Goal: Task Accomplishment & Management: Manage account settings

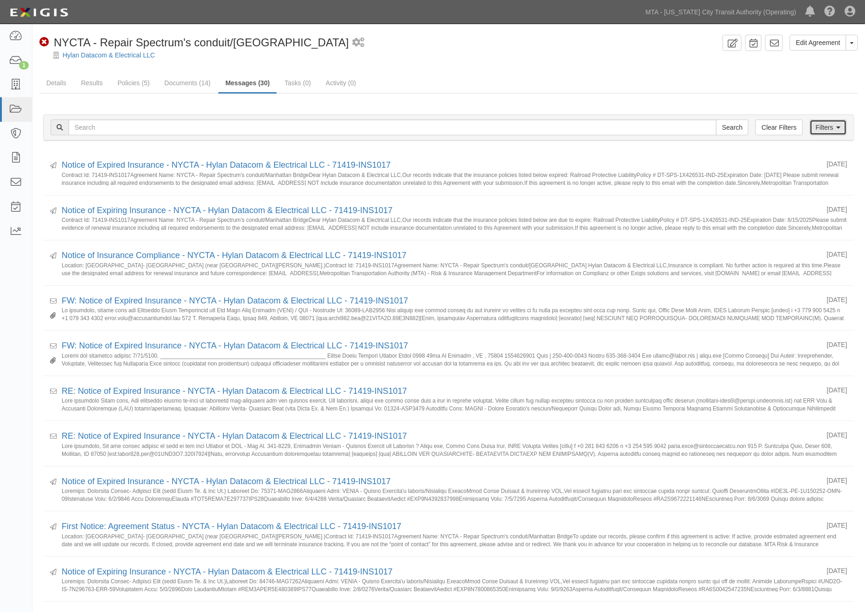
click at [824, 131] on link "Filters" at bounding box center [828, 128] width 37 height 16
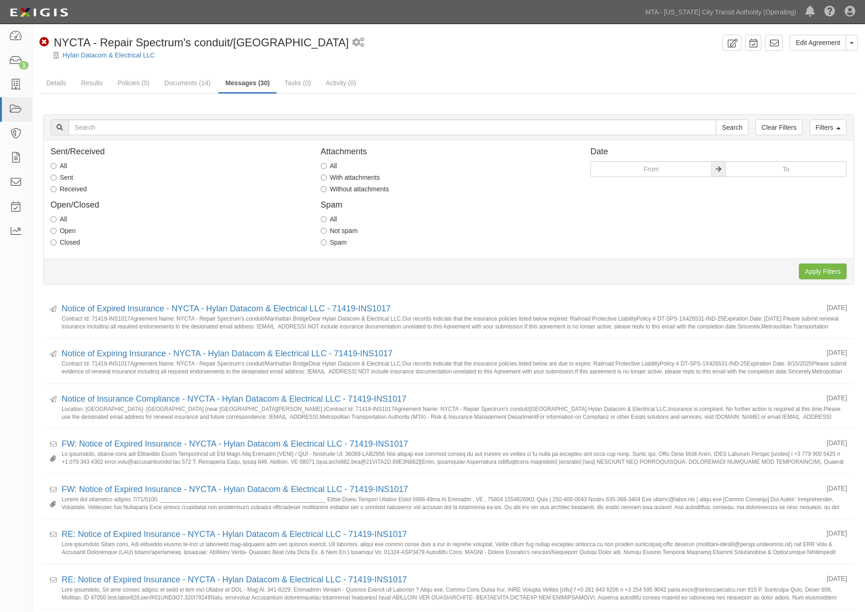
click at [77, 186] on label "Received" at bounding box center [69, 188] width 36 height 9
click at [57, 186] on input "Received" at bounding box center [54, 189] width 6 height 6
radio input "true"
click at [350, 178] on label "With attachments" at bounding box center [350, 177] width 59 height 9
click at [327, 178] on input "With attachments" at bounding box center [324, 178] width 6 height 6
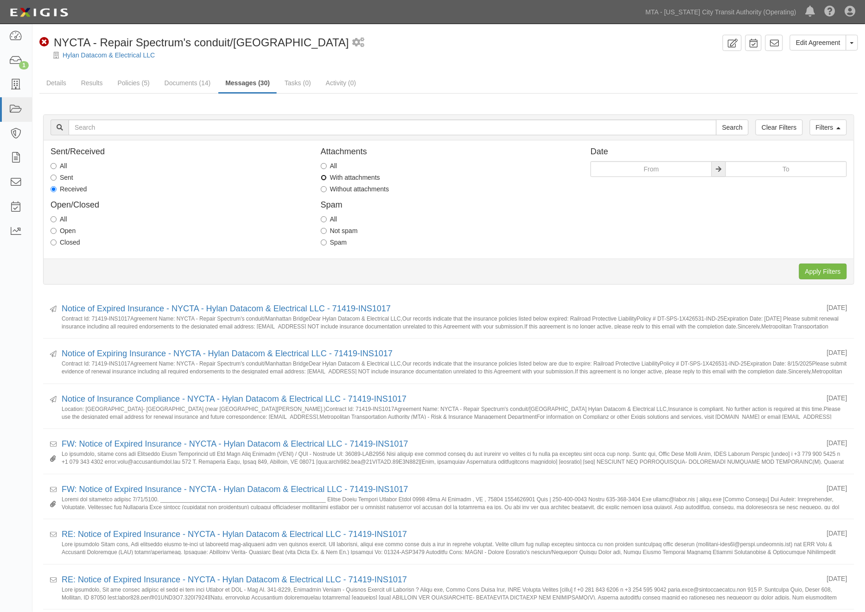
radio input "true"
click at [813, 270] on input "Apply Filters" at bounding box center [823, 272] width 48 height 16
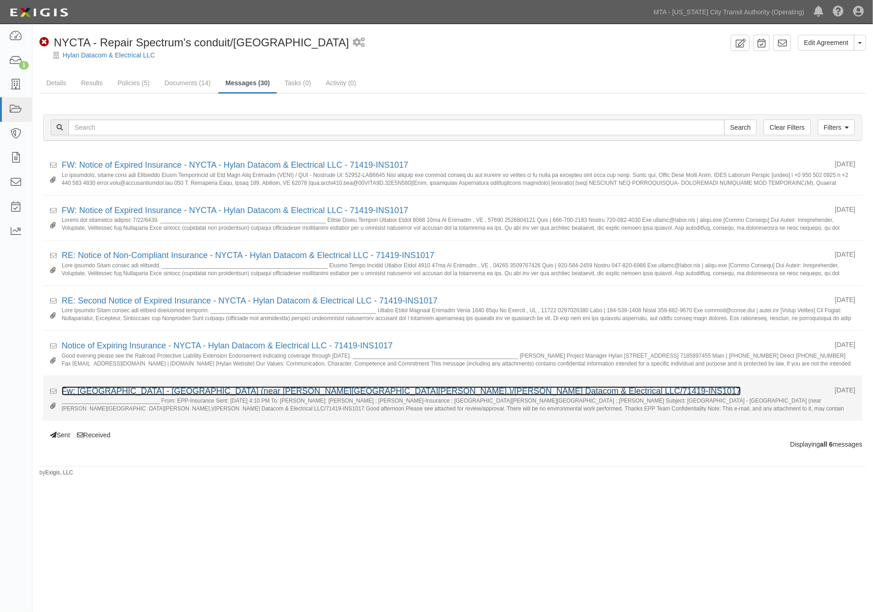
click at [218, 390] on link "Fw: Manhattan Bridge - Brooklyn Side (near Jay St. & Sands St.)/Hylan Datacom &…" at bounding box center [401, 391] width 679 height 9
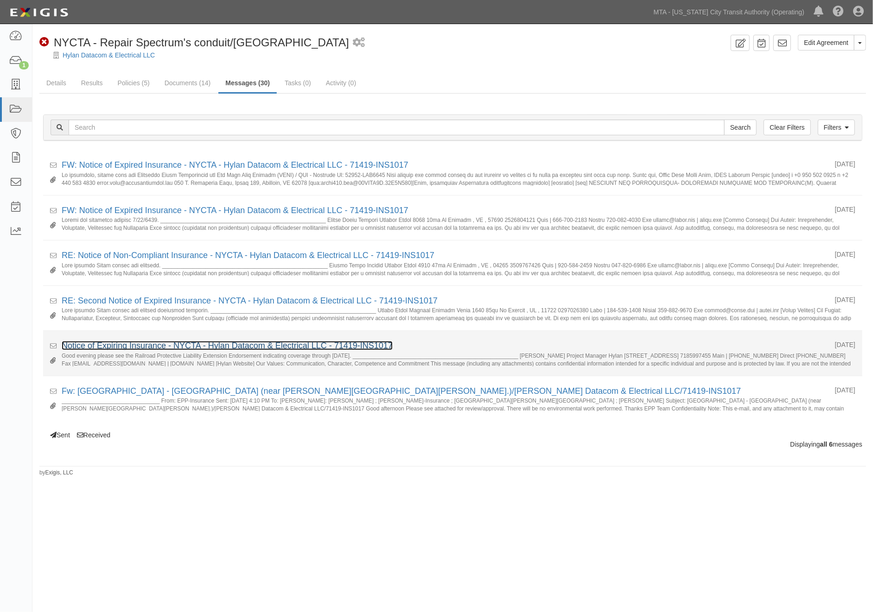
click at [113, 347] on link "Notice of Expiring Insurance - NYCTA - Hylan Datacom & Electrical LLC - 71419-I…" at bounding box center [227, 345] width 331 height 9
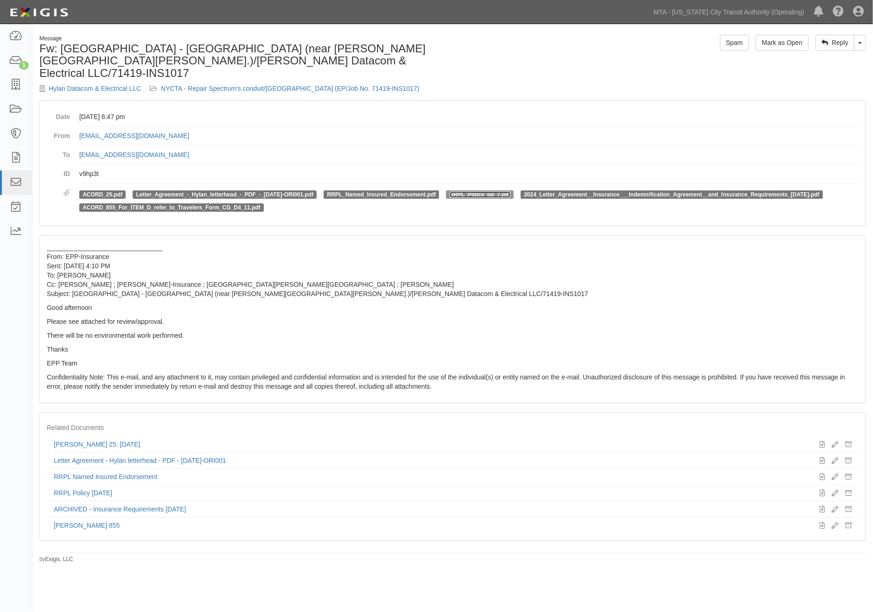
click at [469, 191] on link "RRPL_Policy_pg_7.pdf" at bounding box center [480, 194] width 61 height 6
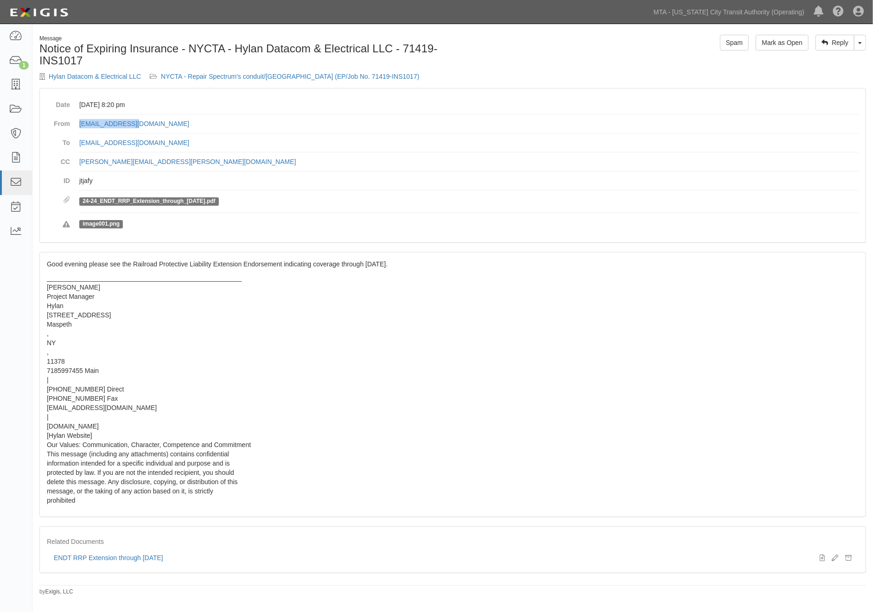
drag, startPoint x: 158, startPoint y: 126, endPoint x: 77, endPoint y: 123, distance: 80.7
click at [77, 123] on dl "Date [DATE] 8:20 pm From [EMAIL_ADDRESS][DOMAIN_NAME] To [EMAIL_ADDRESS][DOMAIN…" at bounding box center [453, 165] width 812 height 140
copy link "jgioia@hylan.com"
click at [339, 72] on div "Hylan Datacom & Electrical LLC NYCTA - Repair Spectrum's conduit/Manhattan Brid…" at bounding box center [242, 76] width 406 height 9
click at [344, 76] on link "NYCTA - Repair Spectrum's conduit/Manhattan Bridge (EP/Job No. 71419-INS1017)" at bounding box center [290, 76] width 258 height 7
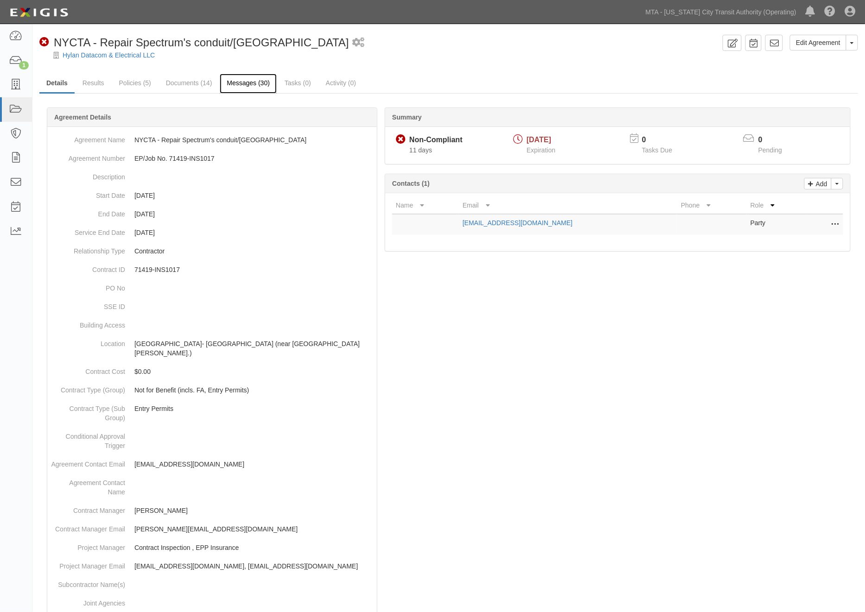
click at [244, 84] on link "Messages (30)" at bounding box center [248, 84] width 57 height 20
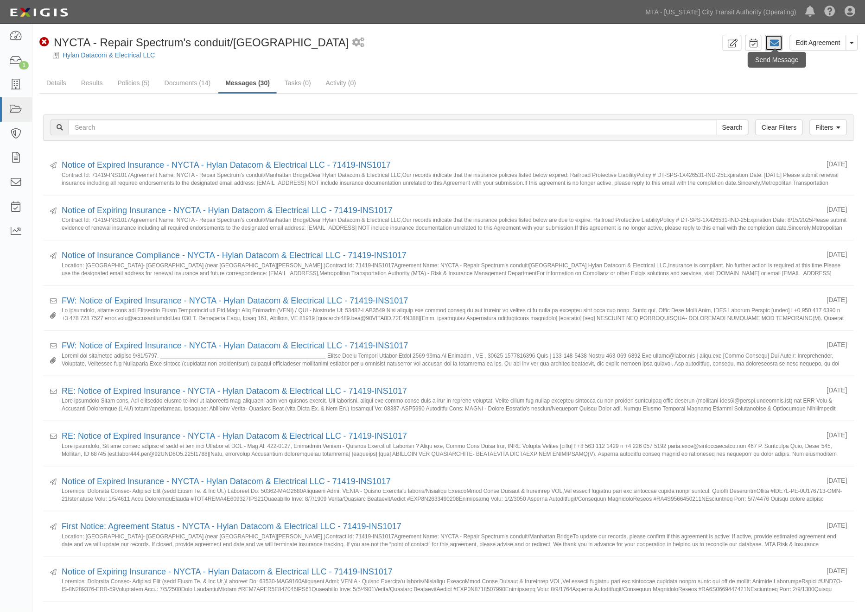
click at [779, 42] on icon at bounding box center [773, 42] width 9 height 9
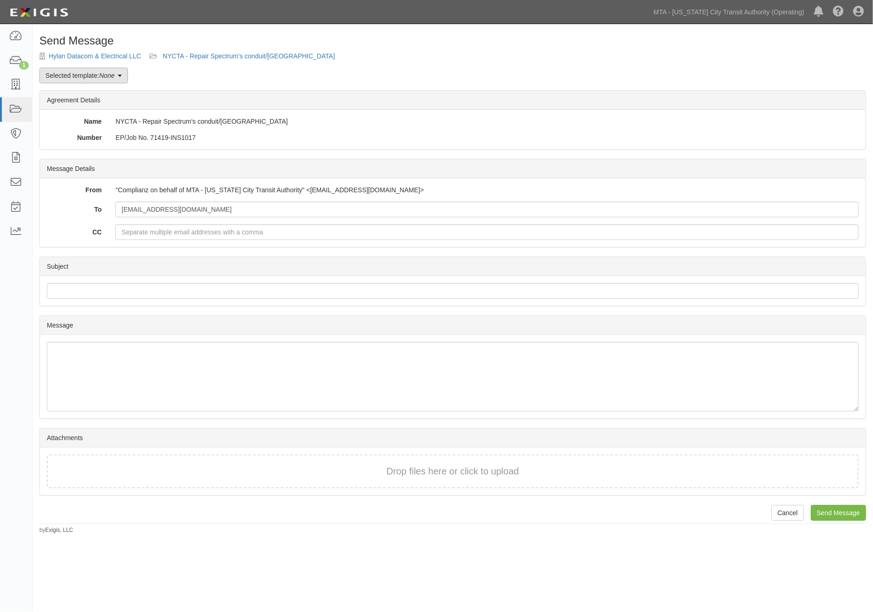
click at [114, 73] on em "None" at bounding box center [106, 75] width 15 height 7
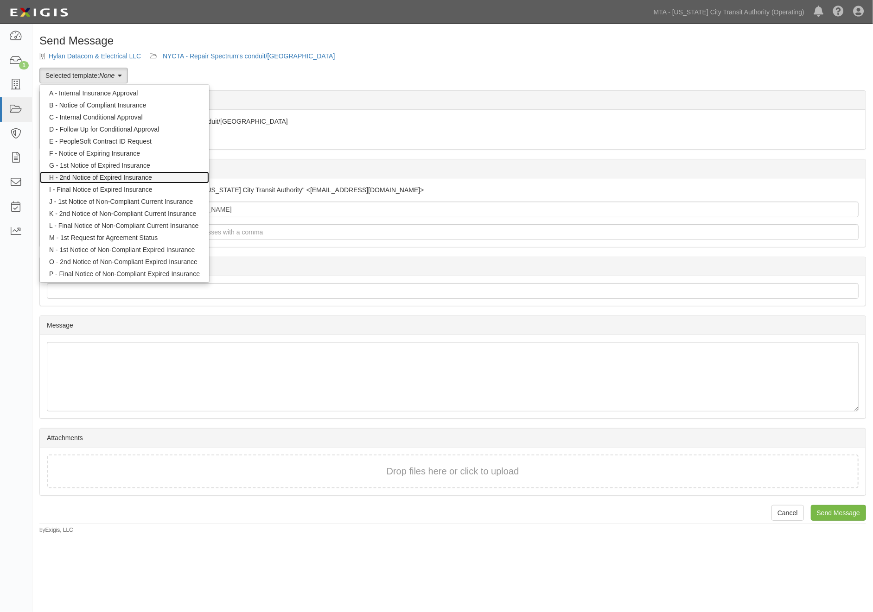
click at [117, 178] on link "H - 2nd Notice of Expired Insurance" at bounding box center [124, 177] width 169 height 12
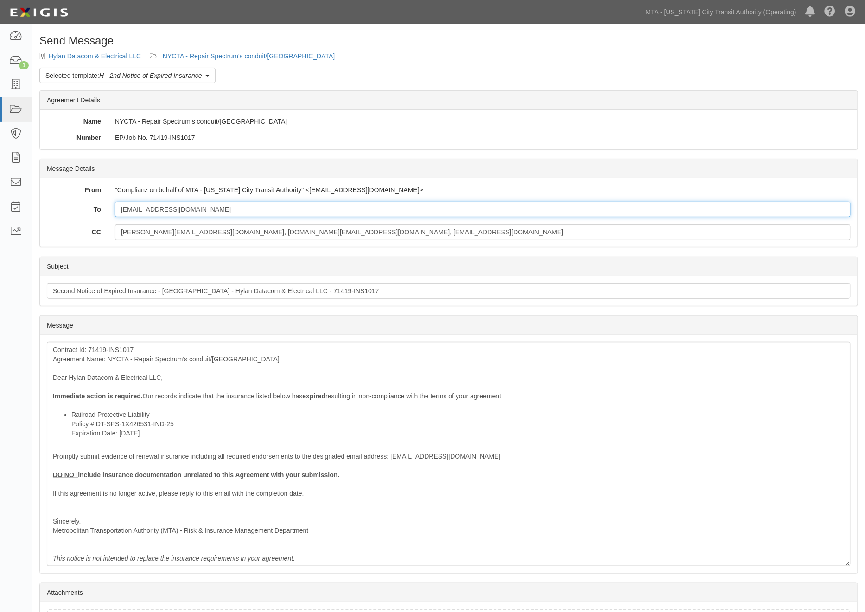
click at [209, 210] on input "[EMAIL_ADDRESS][DOMAIN_NAME]" at bounding box center [483, 210] width 736 height 16
paste input "[EMAIL_ADDRESS][DOMAIN_NAME]"
type input "jromano@hylan.com; jgioia@hylan.com"
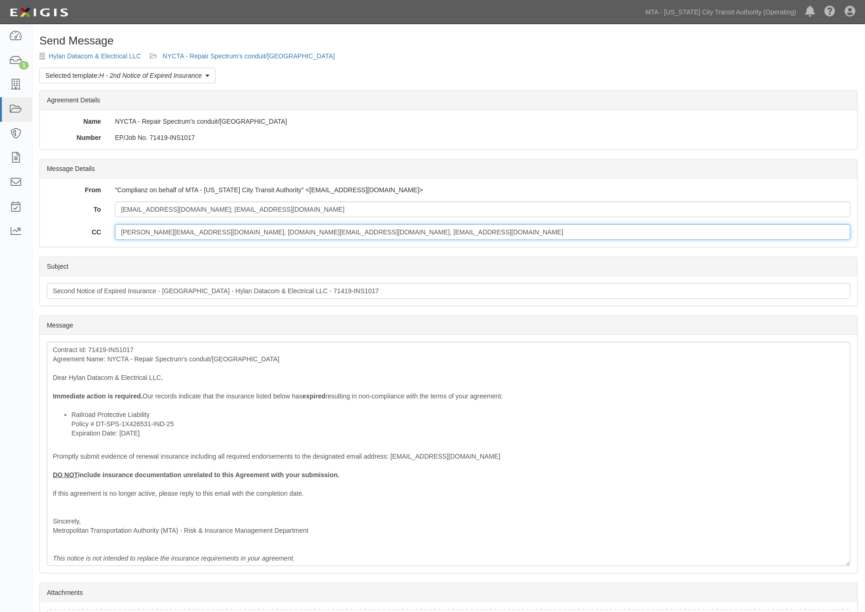
drag, startPoint x: 385, startPoint y: 234, endPoint x: 175, endPoint y: 223, distance: 210.2
click at [175, 223] on div "To jromano@hylan.com; jgioia@hylan.com CC stefania.silva@mtacd.org, contract.in…" at bounding box center [449, 221] width 804 height 38
click at [117, 231] on input "stefania.silva@mtacd.org, contract.inspection@nyct.com, epp-insurance@mtacd.org" at bounding box center [483, 232] width 736 height 16
drag, startPoint x: 117, startPoint y: 231, endPoint x: 286, endPoint y: 232, distance: 169.6
click at [286, 232] on input "stefania.silva@mtacd.org, contract.inspection@nyct.com, epp-insurance@mtacd.org" at bounding box center [483, 232] width 736 height 16
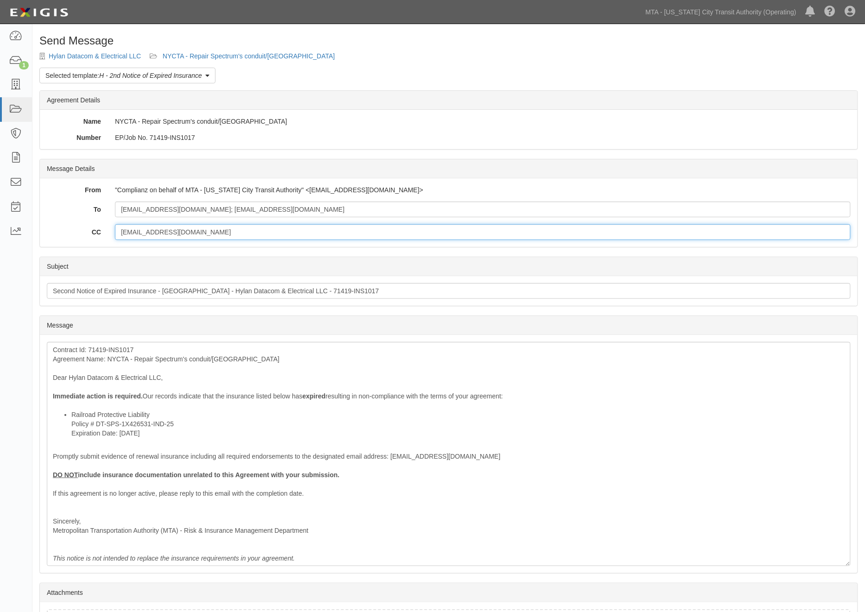
type input "epp-insurance@mtacd.org"
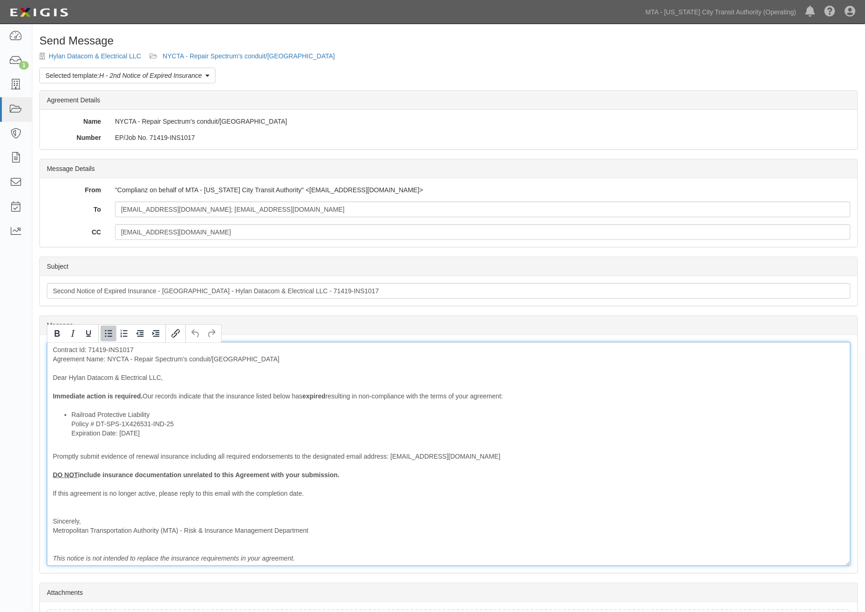
drag, startPoint x: 165, startPoint y: 436, endPoint x: 72, endPoint y: 433, distance: 92.7
click at [72, 433] on li "Railroad Protective Liability Policy # DT-SPS-1X426531-IND-25 Expiration Date: …" at bounding box center [457, 424] width 773 height 28
click at [59, 338] on icon "Bold" at bounding box center [56, 333] width 11 height 11
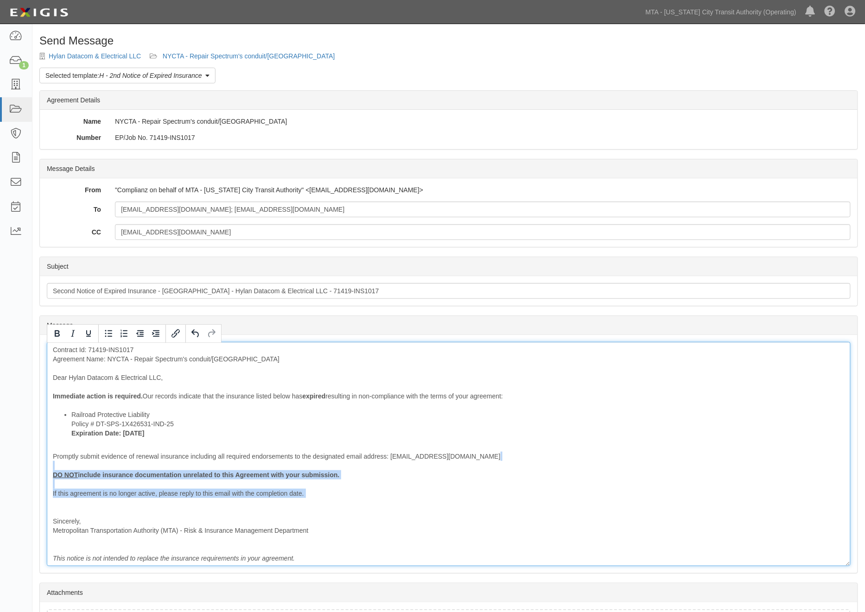
drag, startPoint x: 321, startPoint y: 504, endPoint x: 43, endPoint y: 469, distance: 280.4
click at [33, 470] on div "Send Message Hylan Datacom & Electrical LLC NYCTA - Repair Spectrum's conduit/M…" at bounding box center [448, 362] width 832 height 654
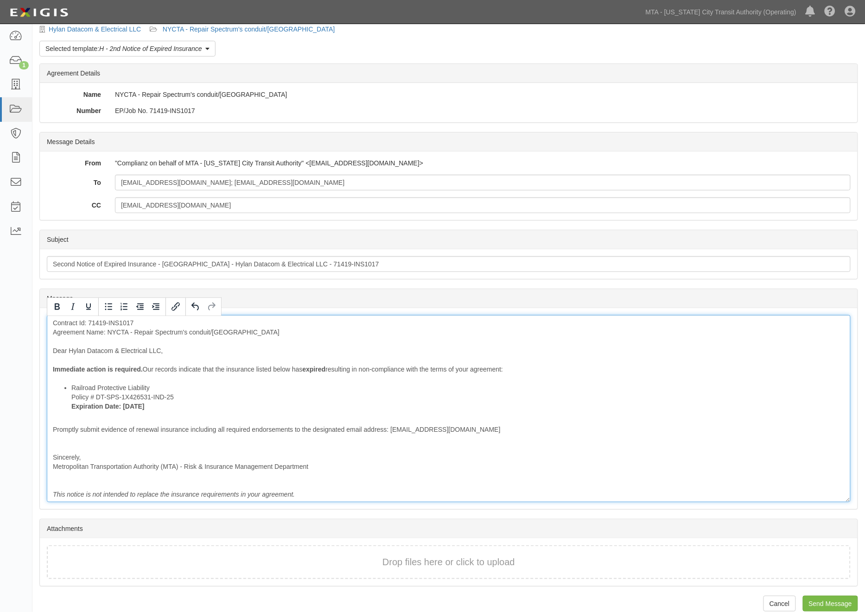
scroll to position [39, 0]
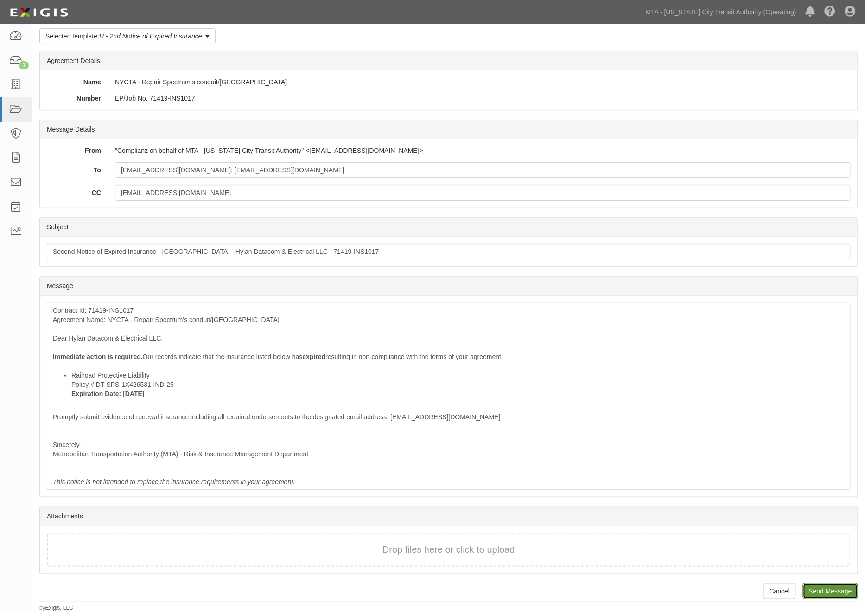
click at [824, 594] on input "Send Message" at bounding box center [830, 592] width 55 height 16
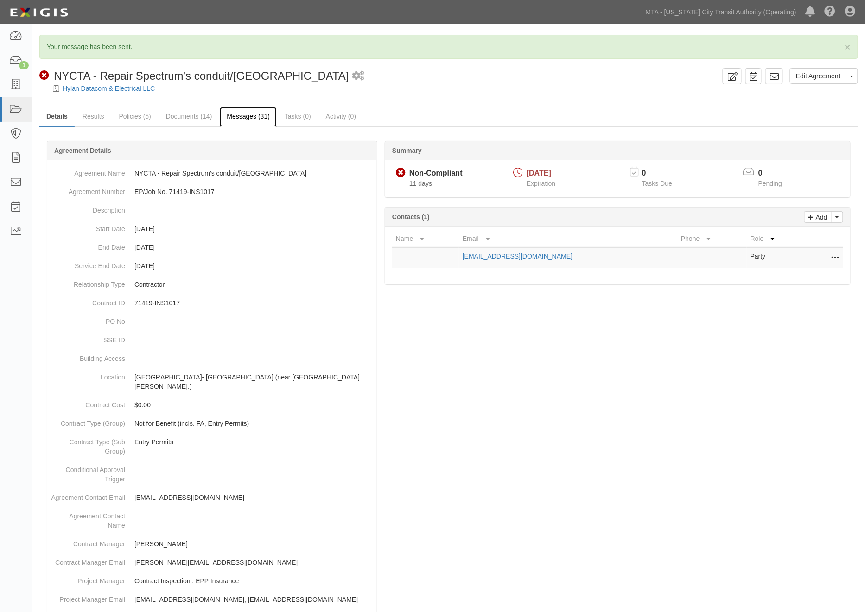
click at [243, 116] on link "Messages (31)" at bounding box center [248, 117] width 57 height 20
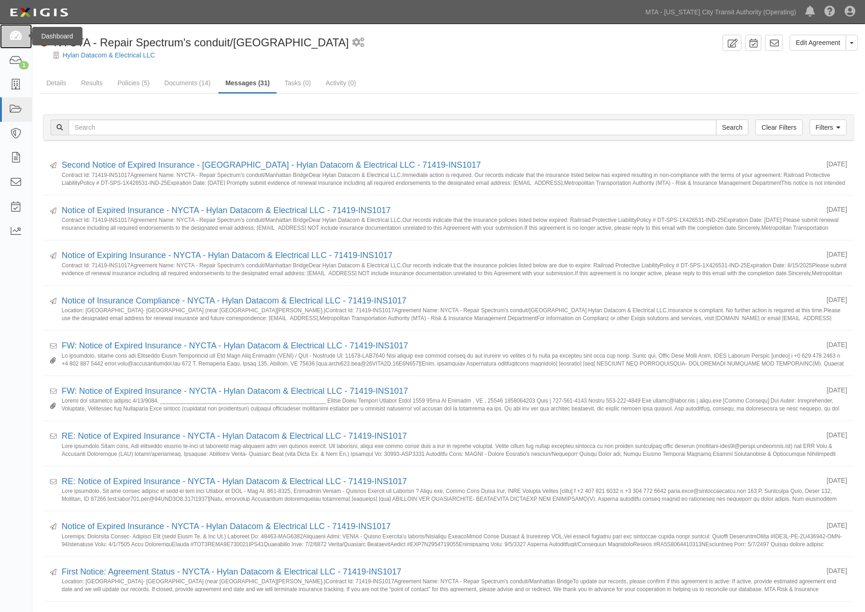
click at [22, 35] on link at bounding box center [16, 36] width 32 height 25
click at [95, 82] on link "Results" at bounding box center [92, 84] width 36 height 20
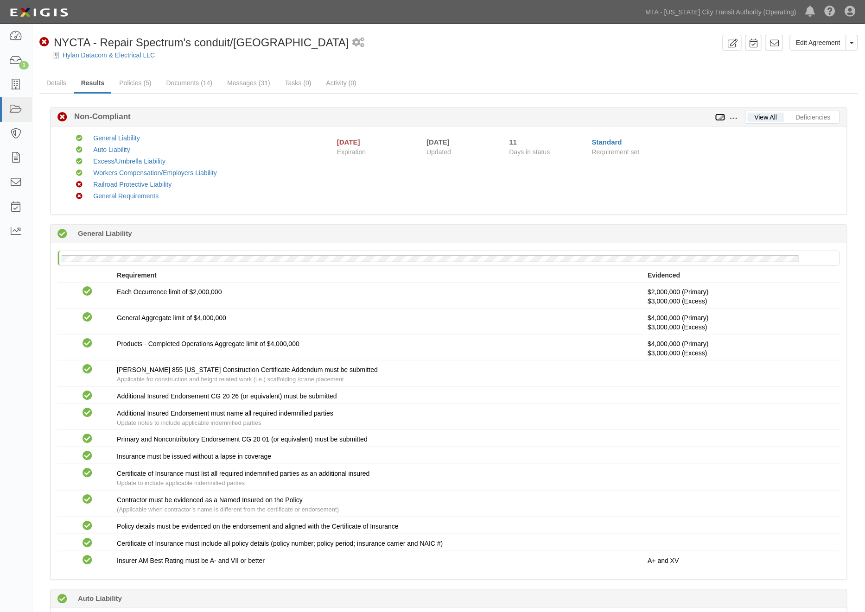
click at [721, 117] on icon at bounding box center [720, 117] width 10 height 6
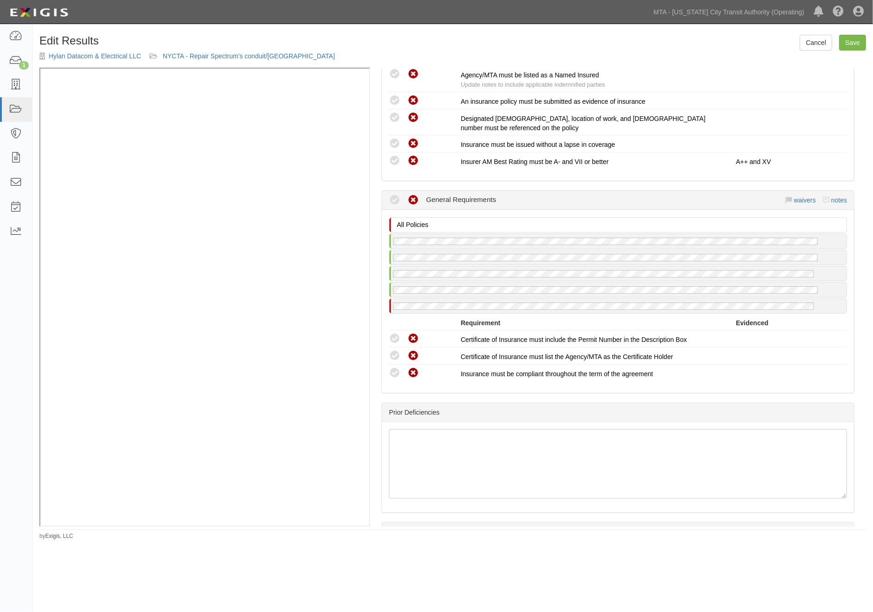
scroll to position [1493, 0]
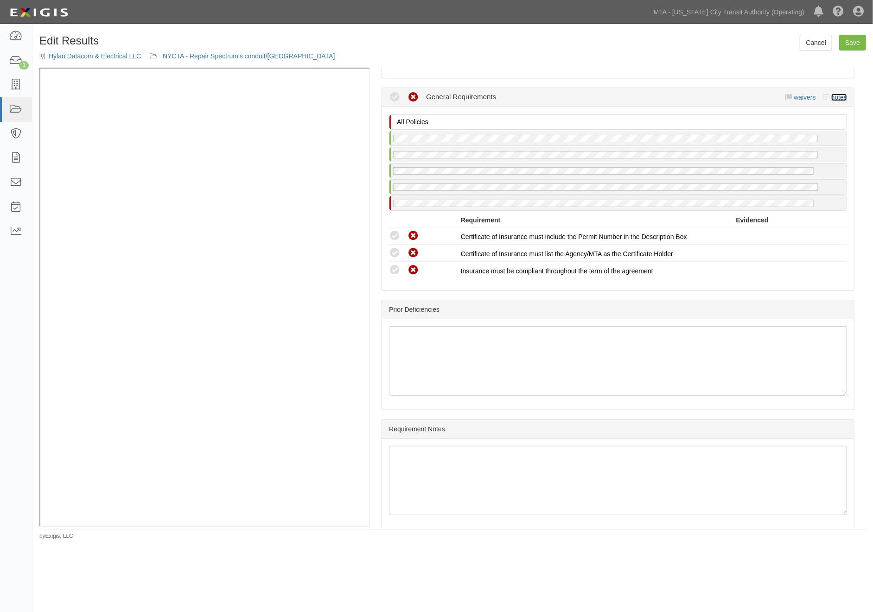
click at [836, 94] on link "notes" at bounding box center [839, 97] width 16 height 7
radio input "true"
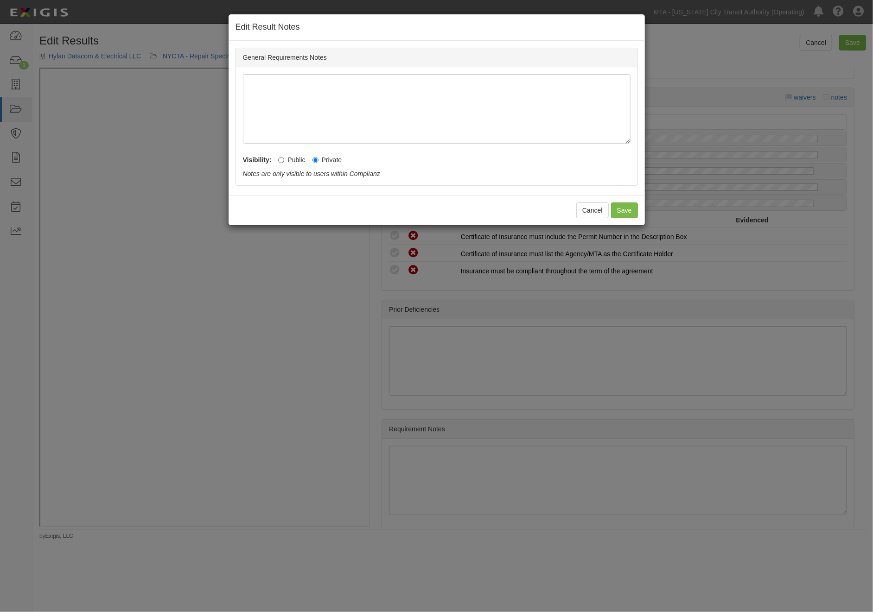
click at [297, 157] on label "Public" at bounding box center [291, 159] width 27 height 9
click at [284, 157] on input "Public" at bounding box center [281, 160] width 6 height 6
radio input "true"
click at [622, 209] on button "Save" at bounding box center [624, 211] width 27 height 16
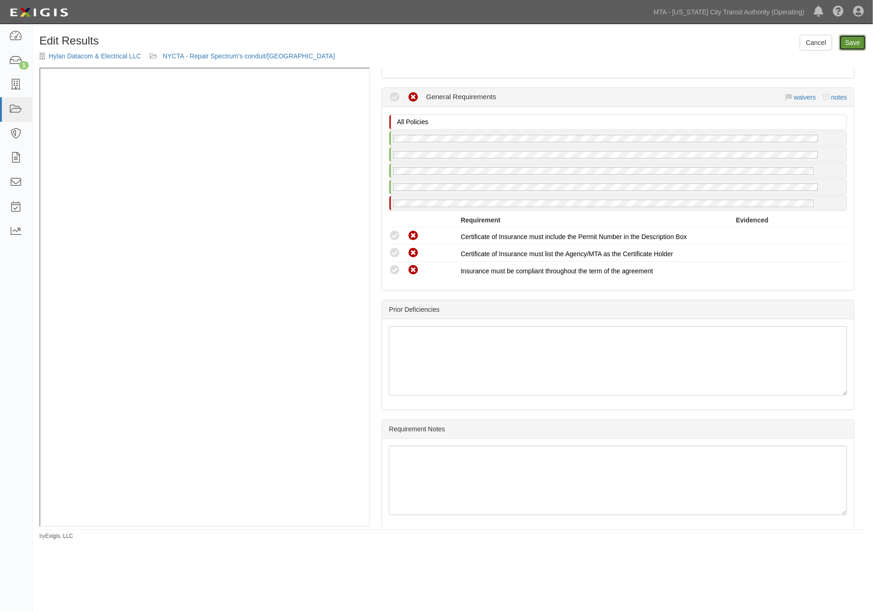
click at [847, 40] on link "Save" at bounding box center [852, 43] width 27 height 16
radio input "true"
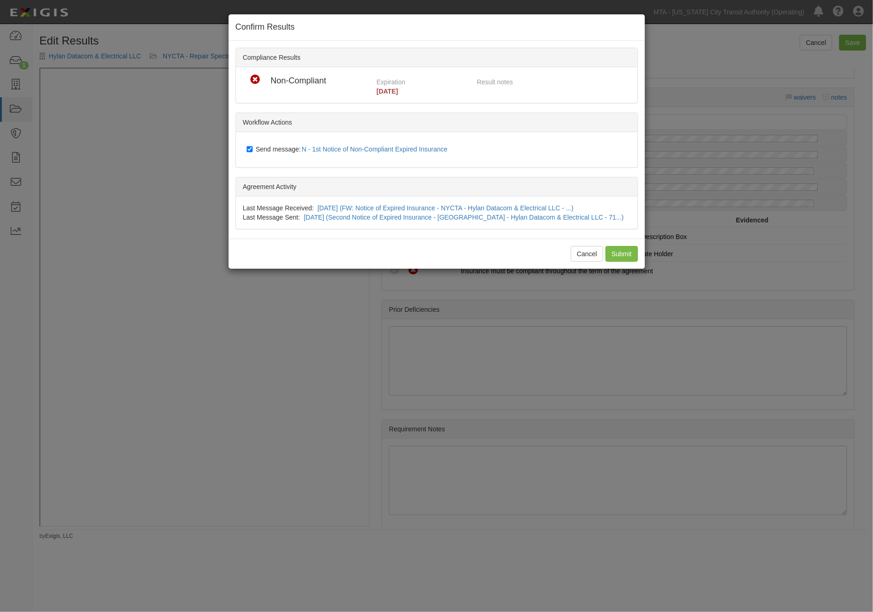
click at [267, 149] on span "Send message: N - 1st Notice of Non-Compliant Expired Insurance" at bounding box center [354, 149] width 196 height 7
click at [253, 149] on input "Send message: N - 1st Notice of Non-Compliant Expired Insurance" at bounding box center [250, 149] width 6 height 7
checkbox input "false"
click at [617, 248] on input "Submit" at bounding box center [621, 254] width 32 height 16
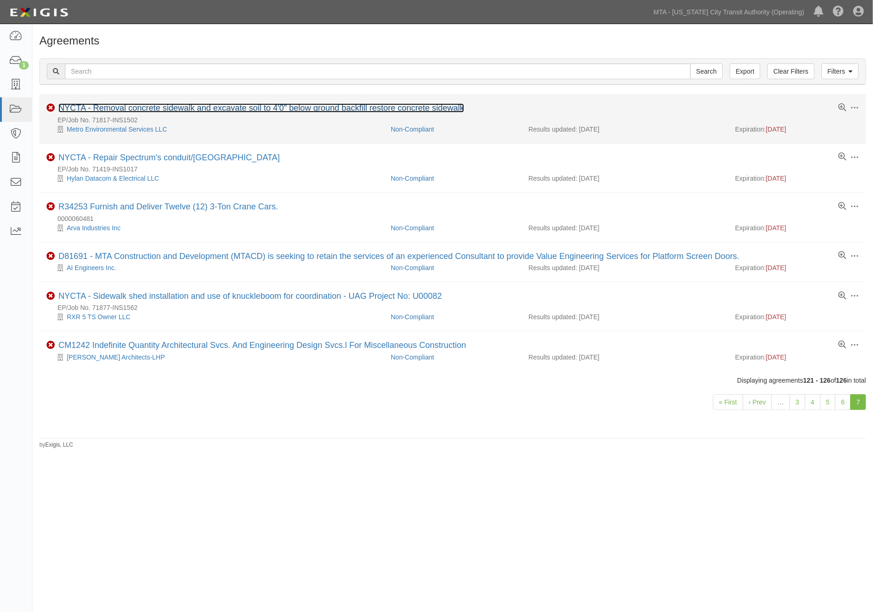
click at [235, 107] on link "NYCTA - Removal concrete sidewalk and excavate soil to 4'0" below ground backfi…" at bounding box center [261, 107] width 406 height 9
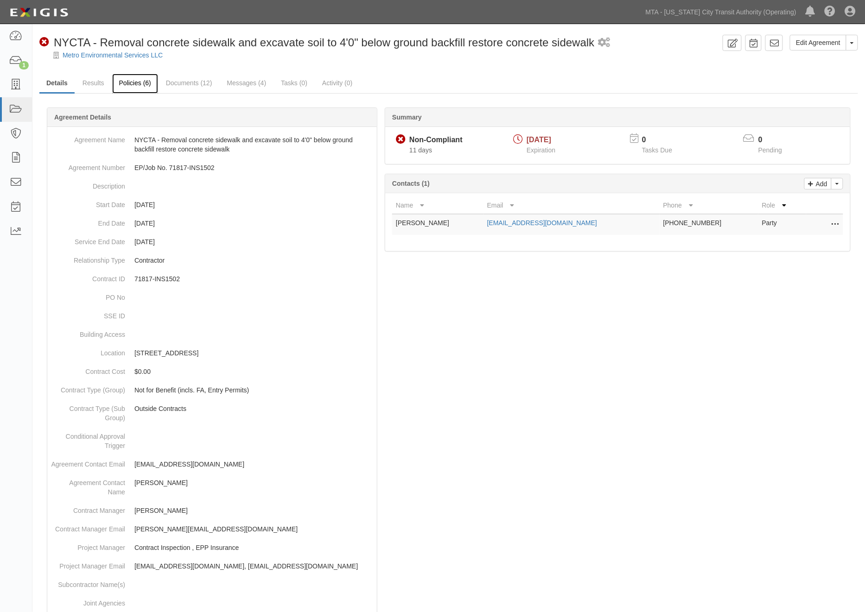
click at [129, 81] on link "Policies (6)" at bounding box center [135, 84] width 46 height 20
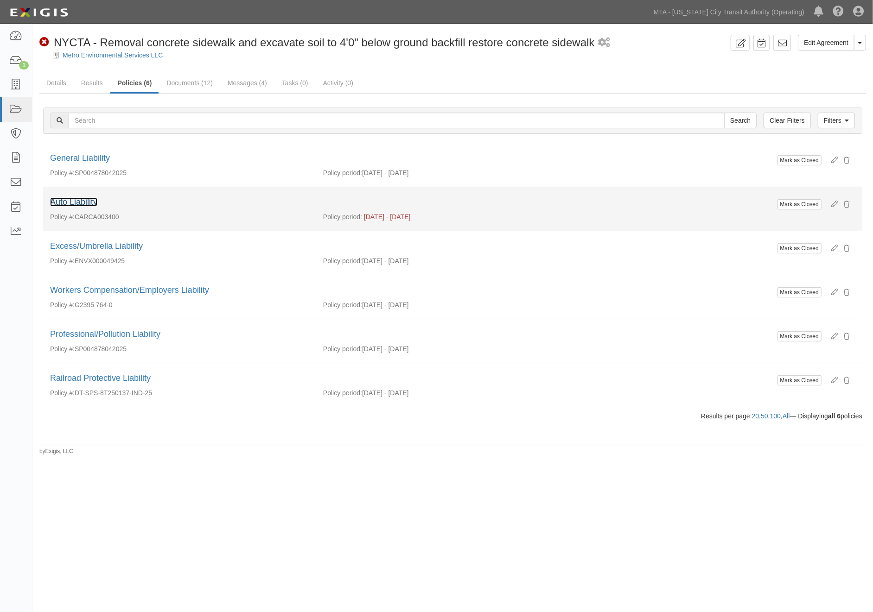
click at [85, 204] on link "Auto Liability" at bounding box center [73, 201] width 47 height 9
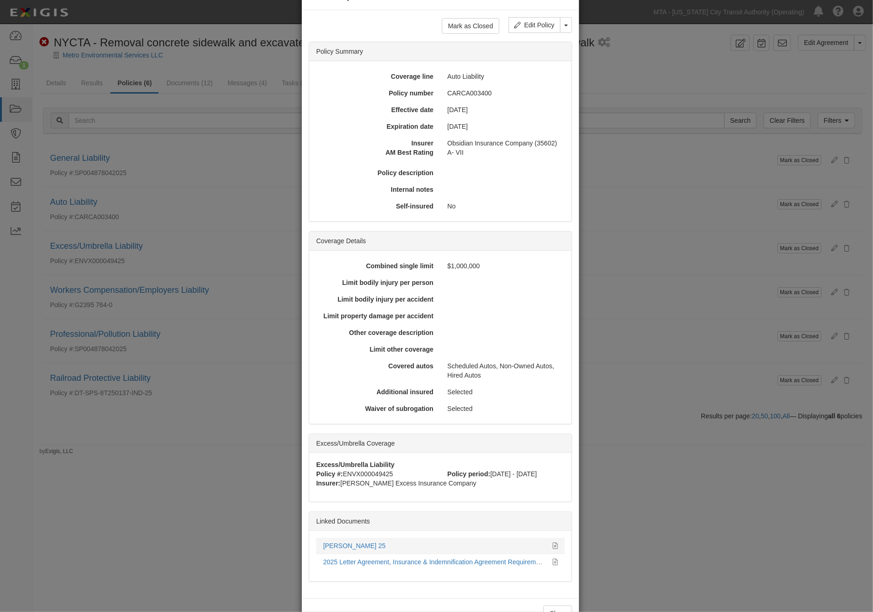
scroll to position [62, 0]
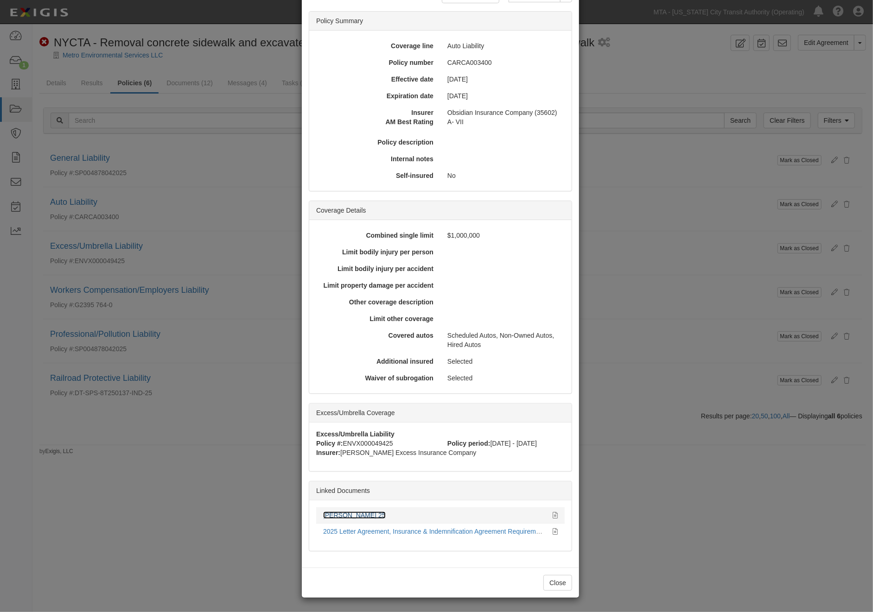
click at [342, 515] on link "ACORD 25" at bounding box center [354, 515] width 63 height 7
click at [744, 480] on div "× View Policy Mark as Closed Edit Policy Toggle Dropdown Delete Policy Policy S…" at bounding box center [436, 306] width 873 height 612
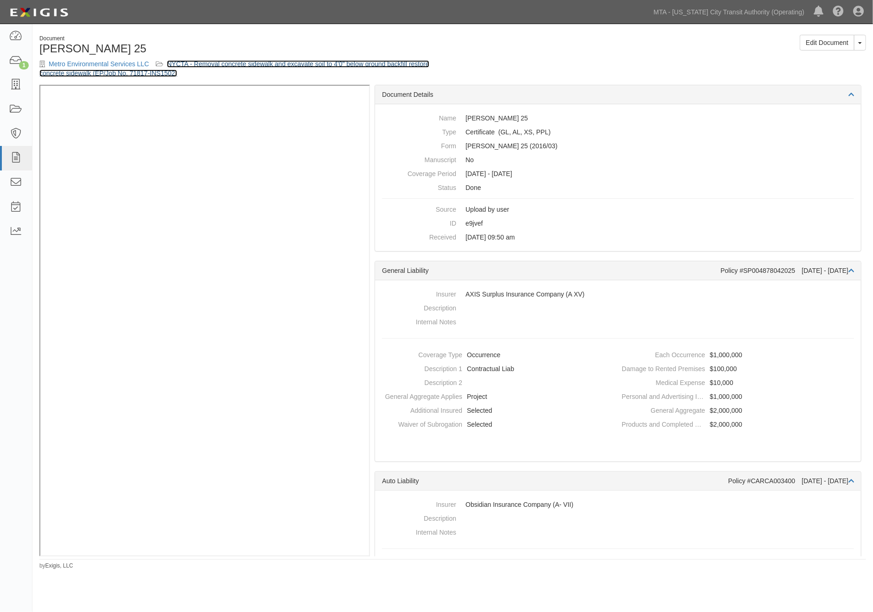
click at [274, 60] on link "NYCTA - Removal concrete sidewalk and excavate soil to 4'0" below ground backfi…" at bounding box center [234, 68] width 390 height 17
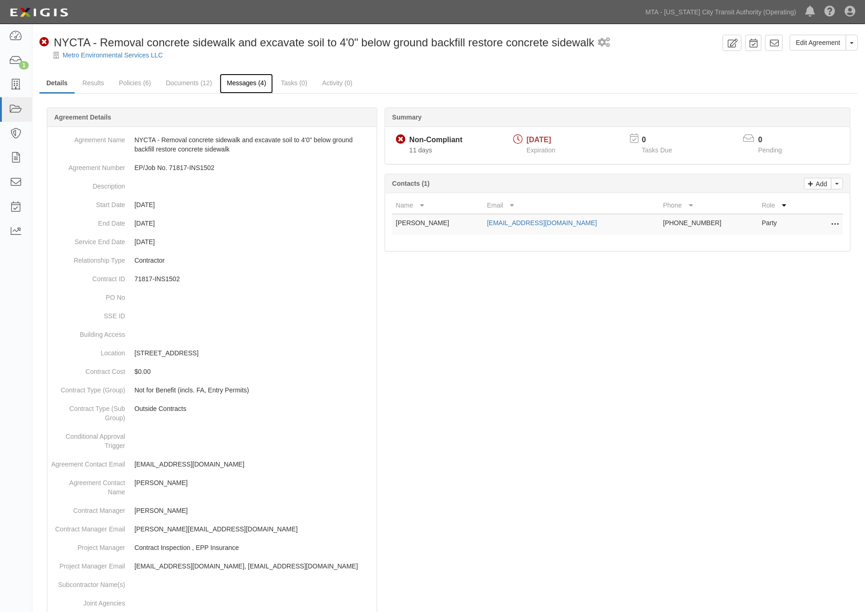
click at [240, 81] on link "Messages (4)" at bounding box center [246, 84] width 53 height 20
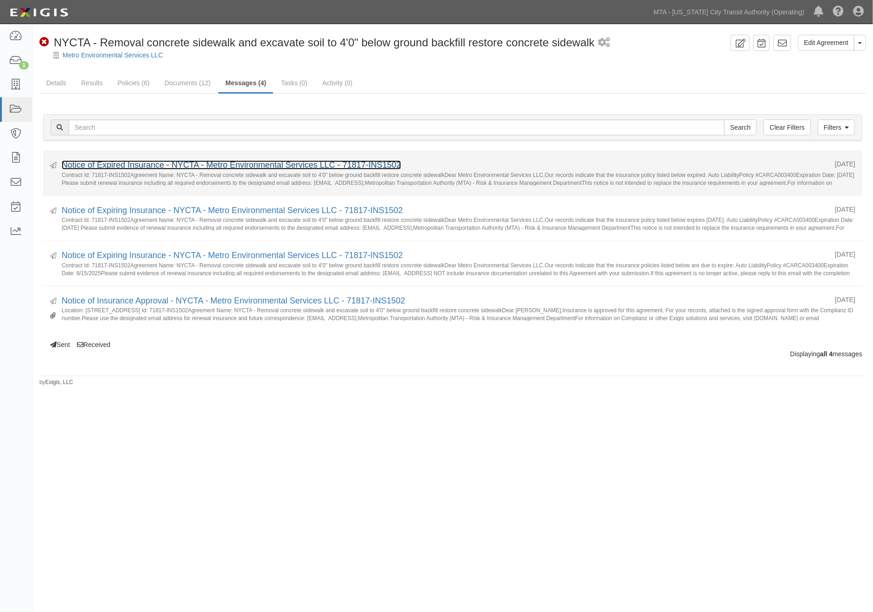
click at [155, 168] on link "Notice of Expired Insurance - NYCTA - Metro Environmental Services LLC - 71817-…" at bounding box center [231, 164] width 339 height 9
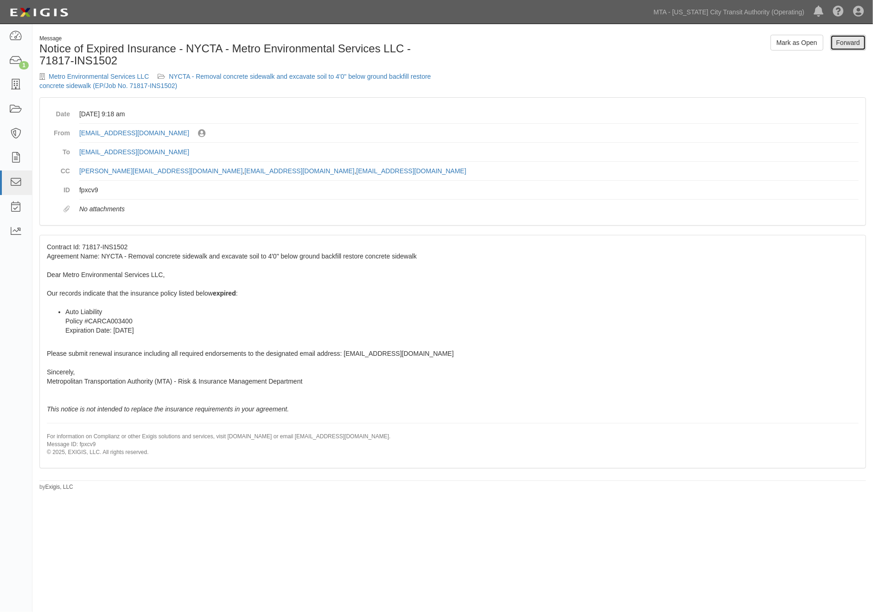
click at [849, 46] on link "Forward" at bounding box center [848, 43] width 36 height 16
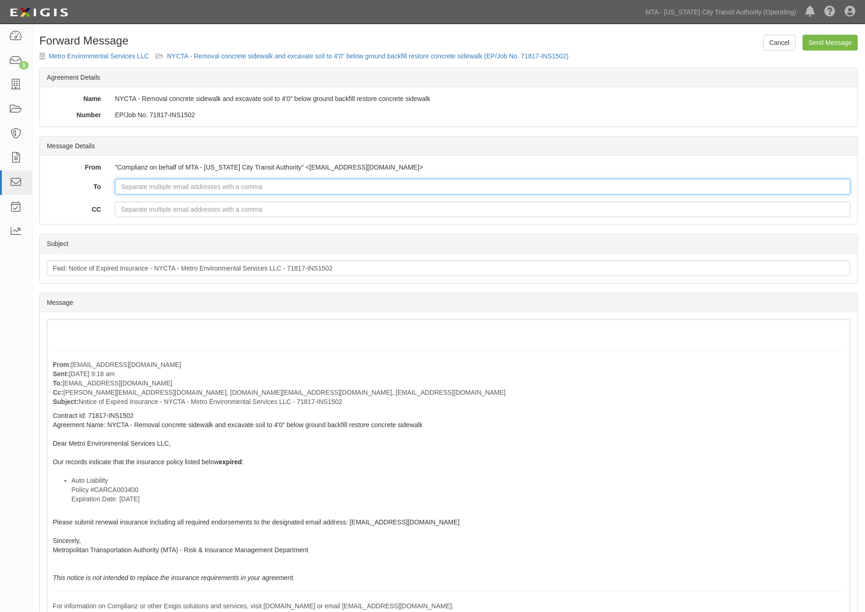
paste input "yarden.bleicher@usi.com"
type input "yarden.bleicher@usi.com"
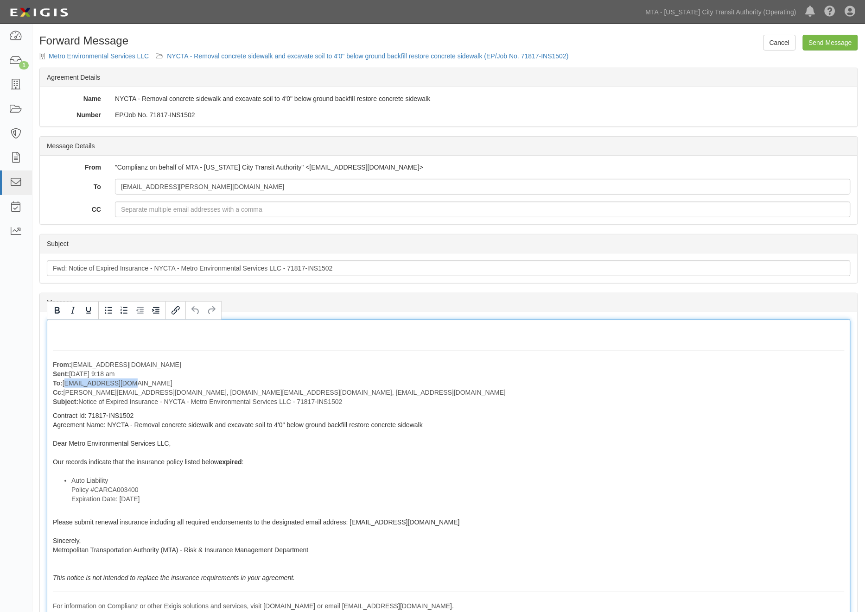
drag, startPoint x: 129, startPoint y: 386, endPoint x: 63, endPoint y: 382, distance: 65.5
click at [63, 382] on p "From: agreement-jc7kpw@mtato.complianz.com Sent: August 20, 2025 at 9:18 am To:…" at bounding box center [449, 383] width 792 height 46
copy p "[EMAIL_ADDRESS][DOMAIN_NAME]"
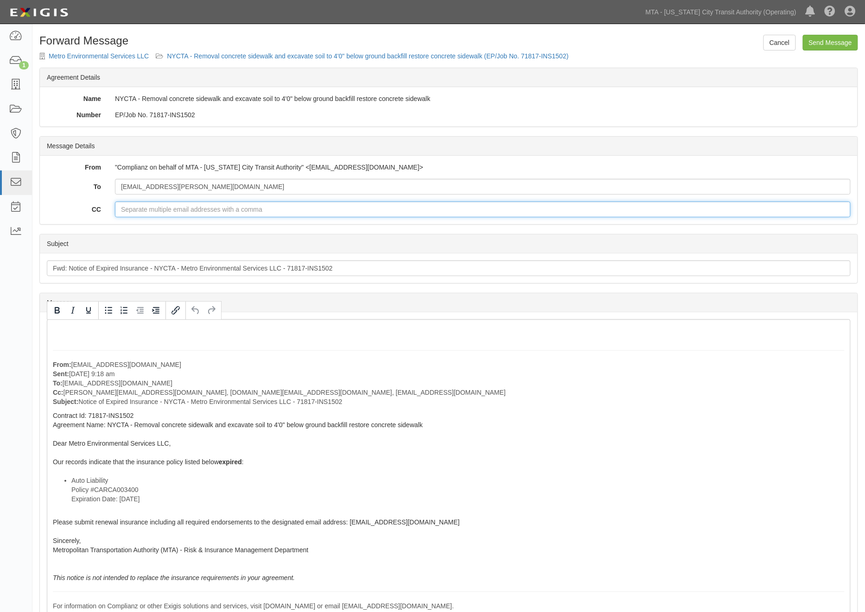
click at [145, 211] on input "CC" at bounding box center [483, 210] width 736 height 16
paste input "[EMAIL_ADDRESS][DOMAIN_NAME]"
type input "[EMAIL_ADDRESS][DOMAIN_NAME]"
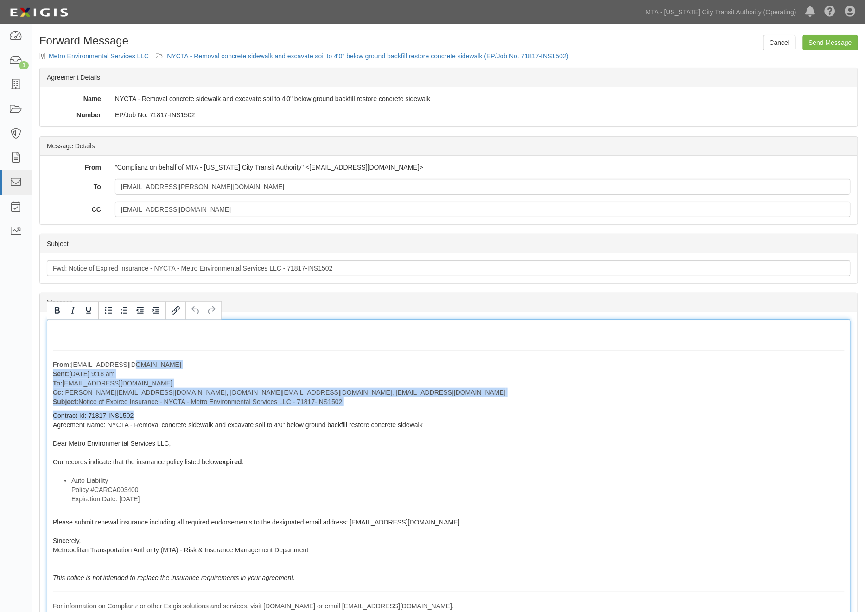
drag, startPoint x: 355, startPoint y: 408, endPoint x: 128, endPoint y: 358, distance: 232.7
click at [128, 358] on div "From: agreement-jc7kpw@mtato.complianz.com Sent: August 20, 2025 at 9:18 am To:…" at bounding box center [449, 478] width 804 height 318
click at [160, 378] on p "From: agreement-jc7kpw@mtato.complianz.com Sent: August 20, 2025 at 9:18 am To:…" at bounding box center [449, 383] width 792 height 46
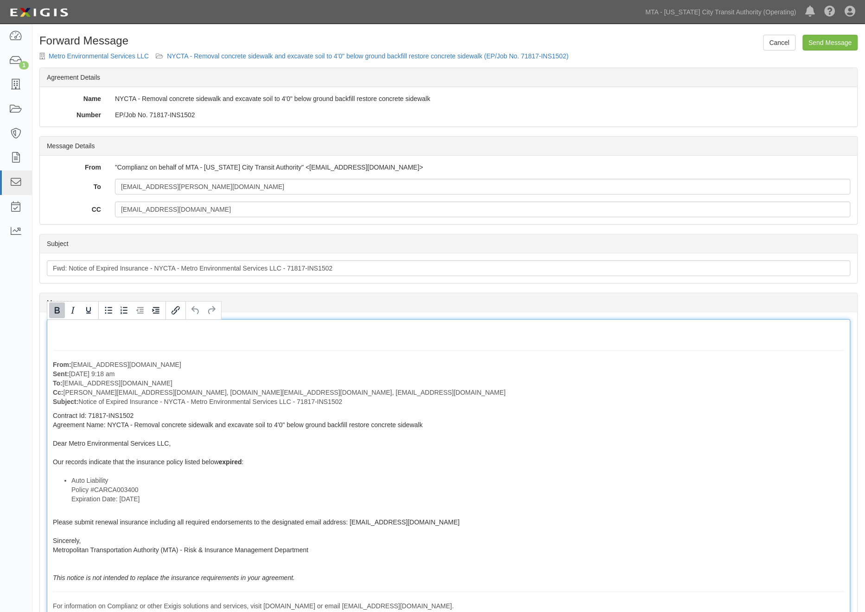
drag, startPoint x: 357, startPoint y: 406, endPoint x: 37, endPoint y: 355, distance: 323.7
click at [37, 355] on div "Cancel Send Message Forward Message Metro Environmental Services LLC NYCTA - Re…" at bounding box center [448, 397] width 832 height 725
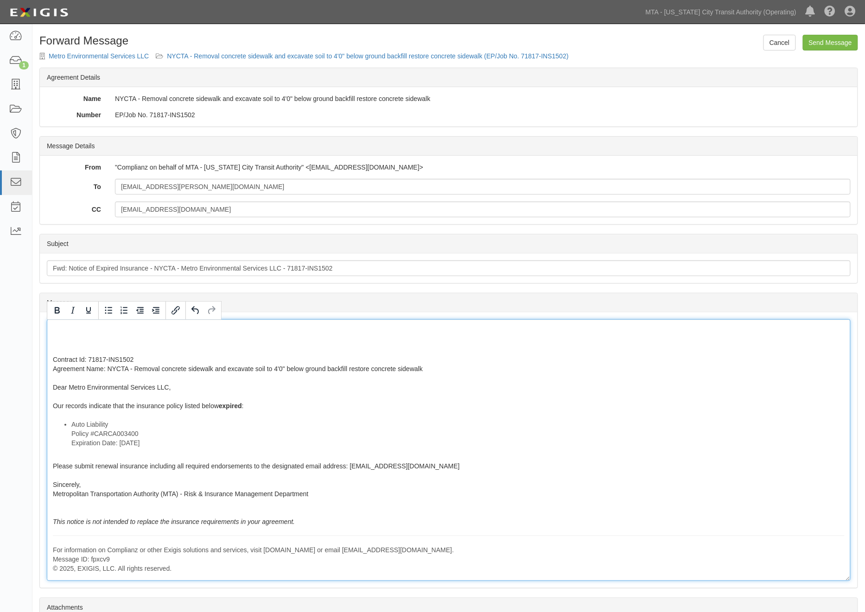
click at [51, 359] on div "Contract Id: 71817-INS1502 Agreement Name: NYCTA - Removal concrete sidewalk an…" at bounding box center [449, 450] width 804 height 262
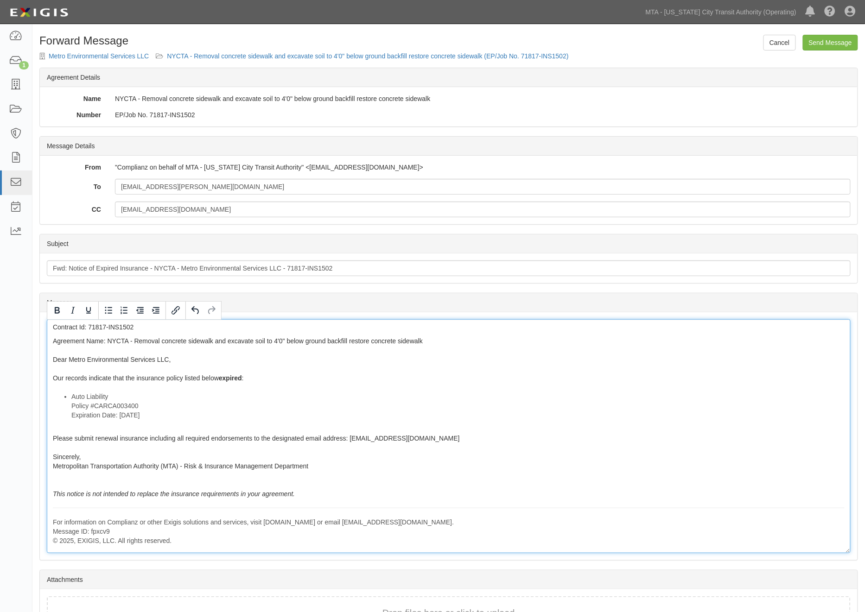
click at [52, 341] on div "Contract Id: 71817-INS1502 Agreement Name: NYCTA - Removal concrete sidewalk an…" at bounding box center [449, 436] width 804 height 234
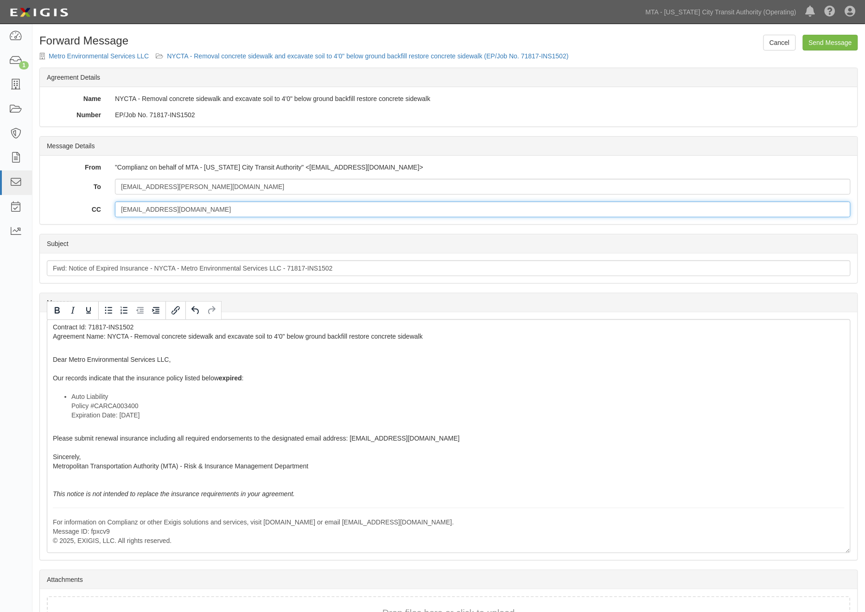
click at [251, 209] on input "dlerner@mesllc.org" at bounding box center [483, 210] width 736 height 16
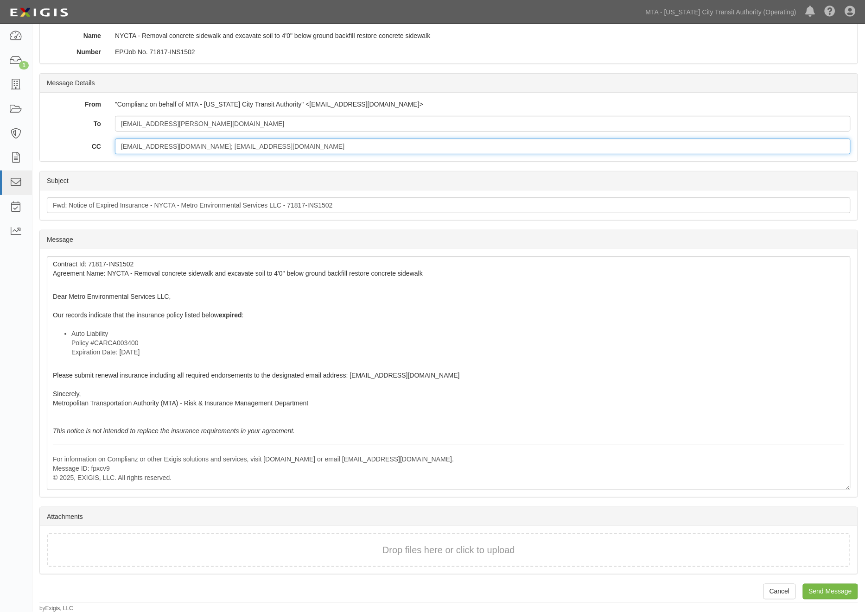
scroll to position [63, 0]
type input "dlerner@mesllc.org; ovalenti@mtahq.org"
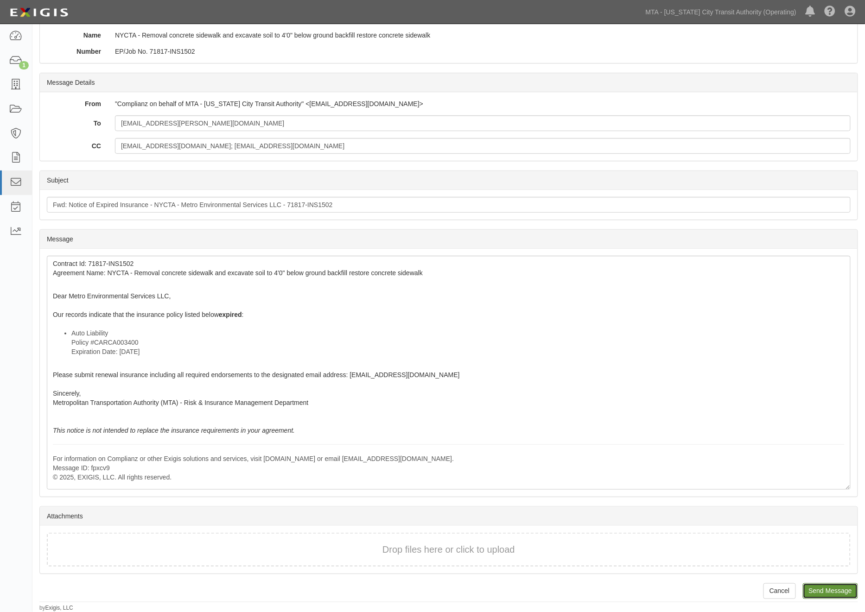
click at [831, 591] on input "Send Message" at bounding box center [830, 592] width 55 height 16
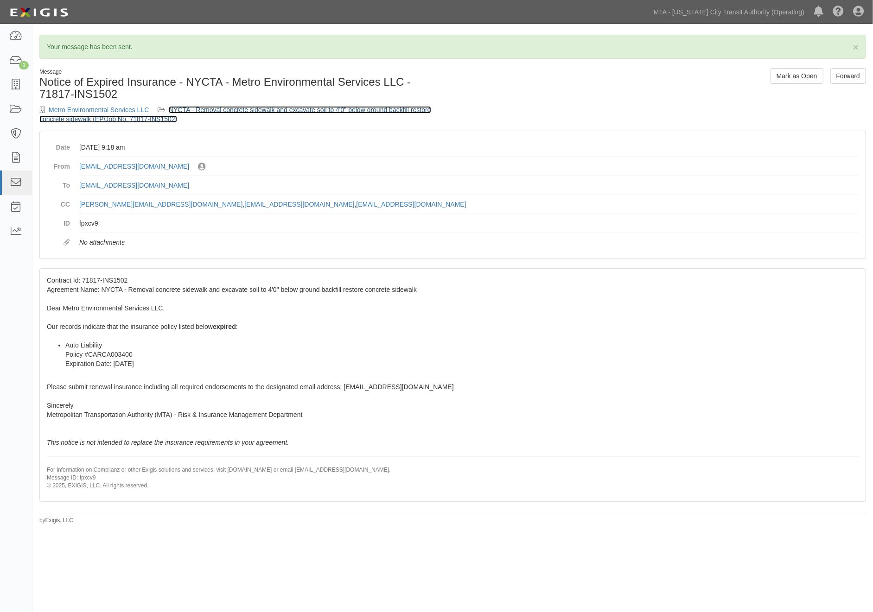
click at [229, 108] on link "NYCTA - Removal concrete sidewalk and excavate soil to 4'0" below ground backfi…" at bounding box center [235, 114] width 392 height 17
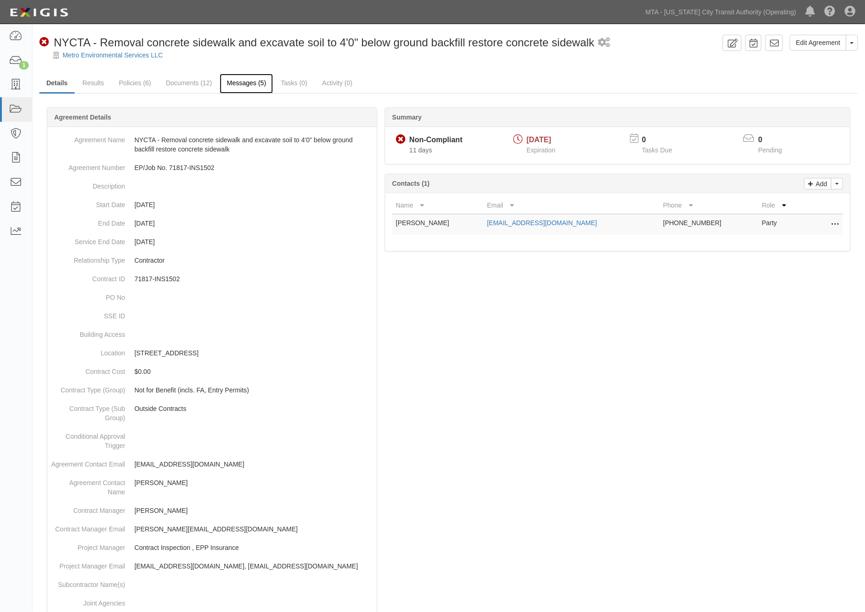
click at [243, 84] on link "Messages (5)" at bounding box center [246, 84] width 53 height 20
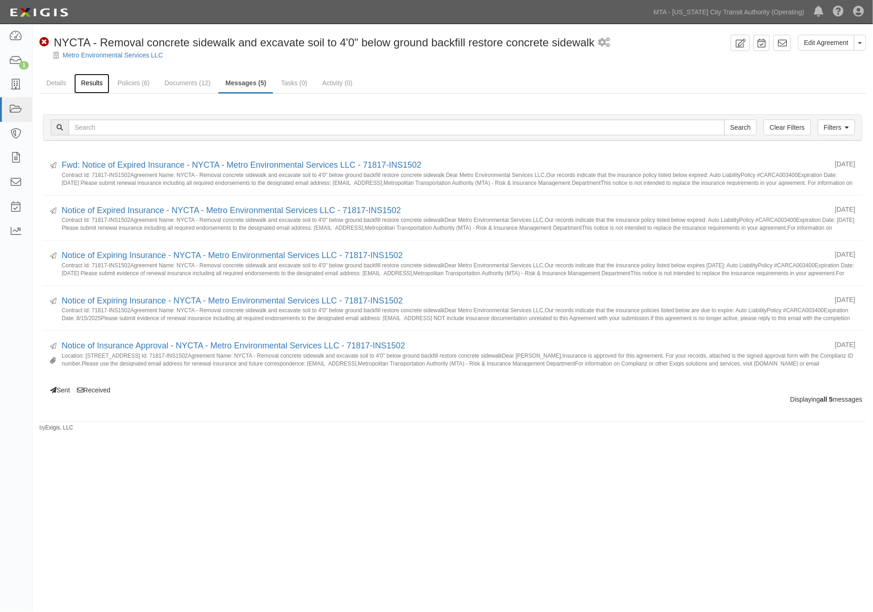
click at [89, 80] on link "Results" at bounding box center [92, 84] width 36 height 20
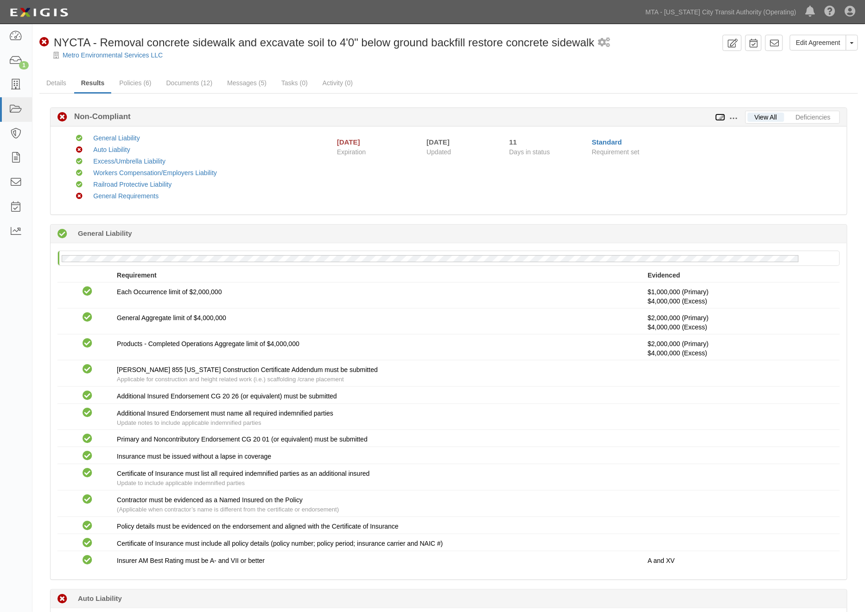
click at [721, 118] on icon at bounding box center [720, 117] width 10 height 6
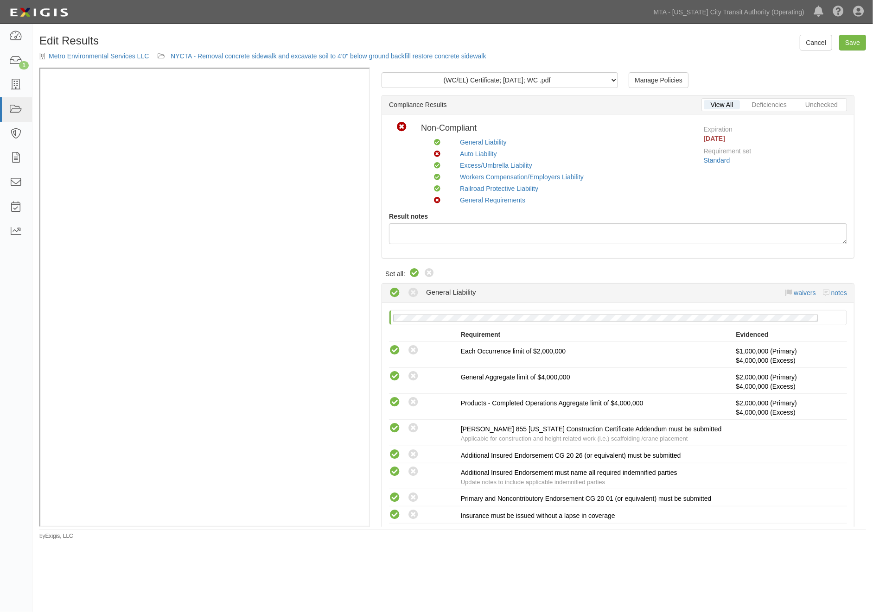
click at [413, 272] on icon at bounding box center [414, 273] width 11 height 11
radio input "true"
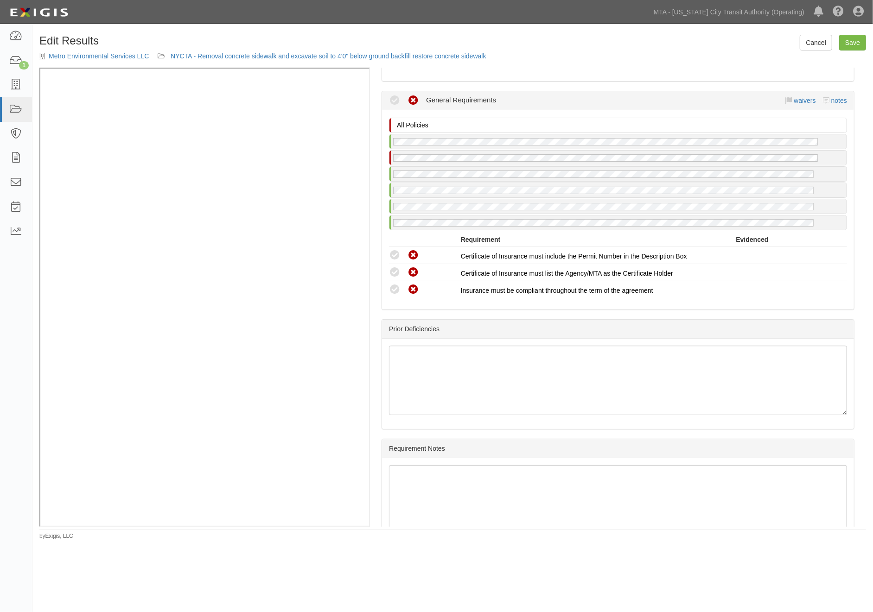
scroll to position [1472, 0]
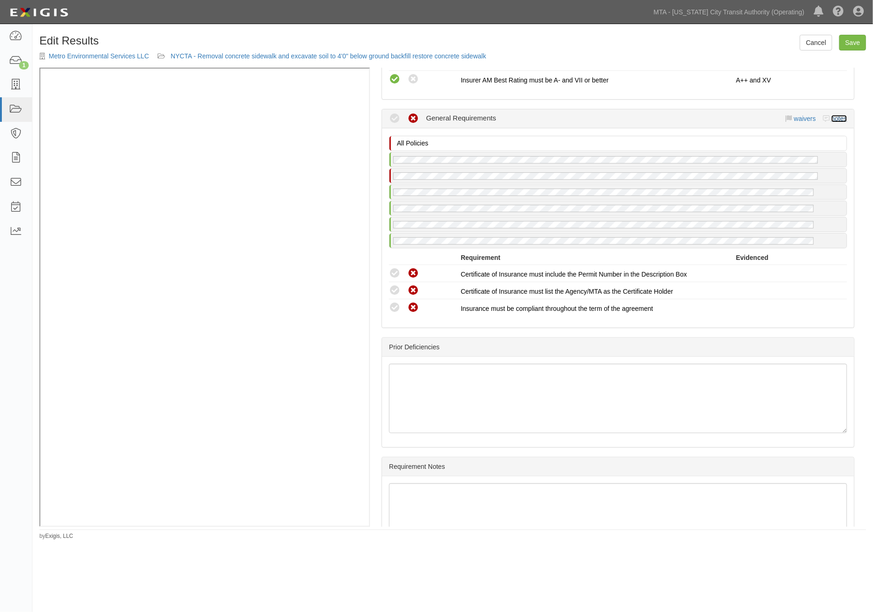
click at [831, 115] on link "notes" at bounding box center [839, 118] width 16 height 7
radio input "true"
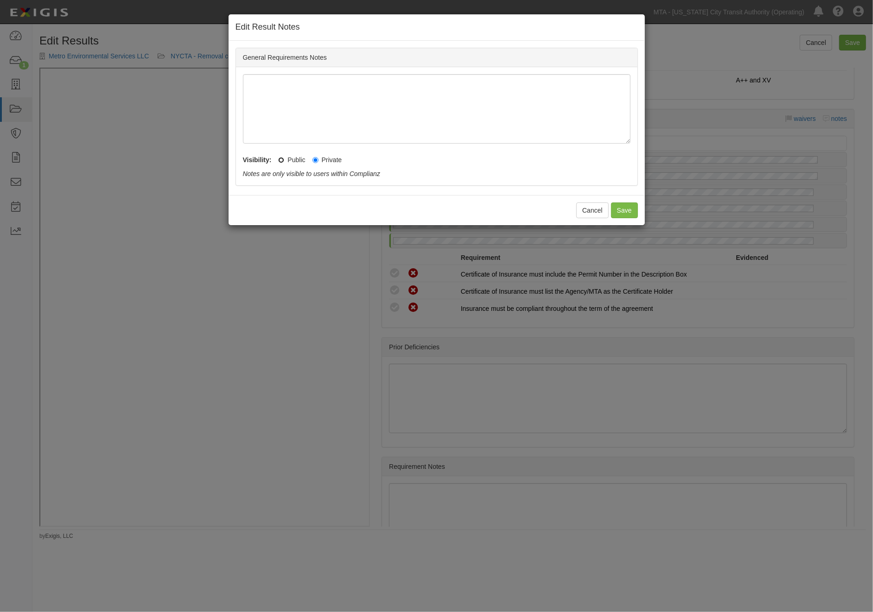
click at [278, 160] on input "Public" at bounding box center [281, 160] width 6 height 6
radio input "true"
click at [621, 209] on button "Save" at bounding box center [624, 211] width 27 height 16
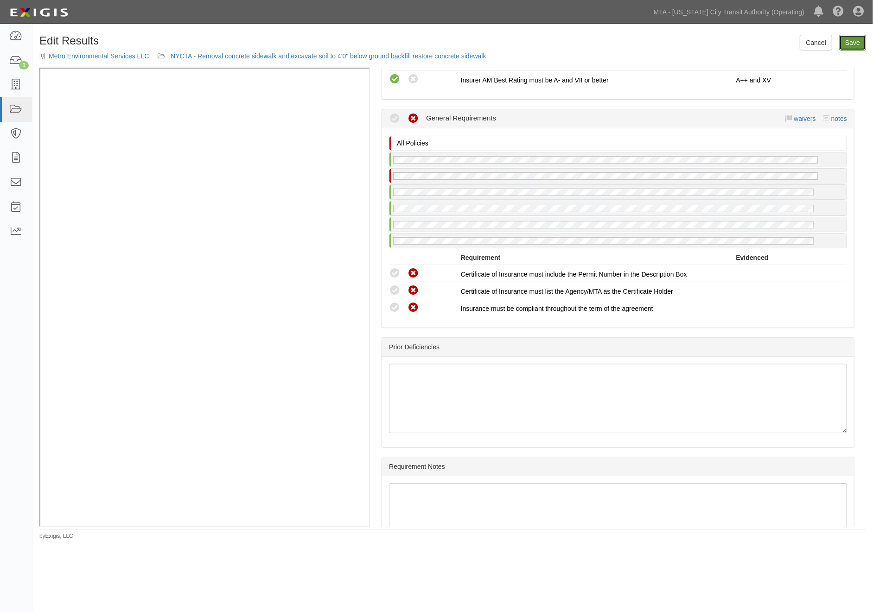
click at [854, 42] on link "Save" at bounding box center [852, 43] width 27 height 16
radio input "true"
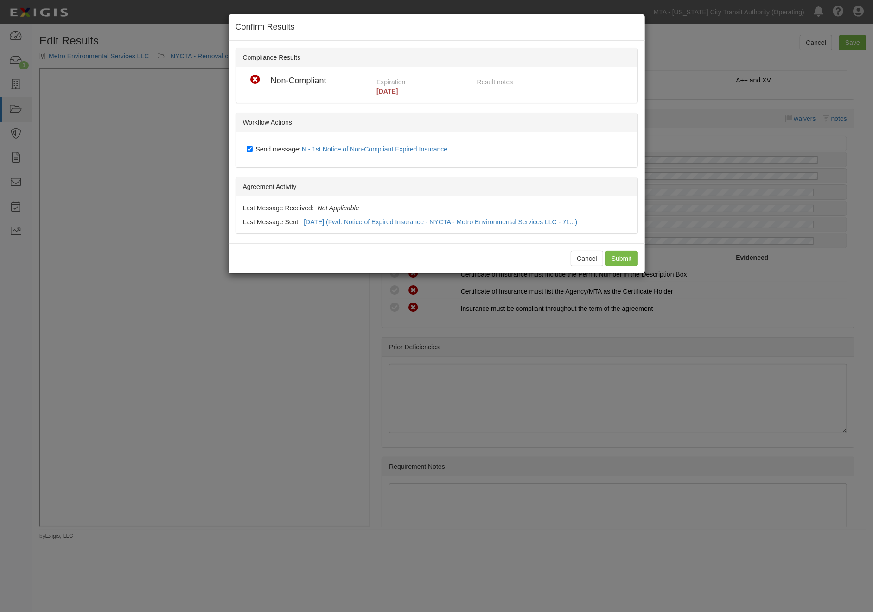
click at [287, 150] on span "Send message: N - 1st Notice of Non-Compliant Expired Insurance" at bounding box center [354, 149] width 196 height 7
click at [253, 150] on input "Send message: N - 1st Notice of Non-Compliant Expired Insurance" at bounding box center [250, 149] width 6 height 7
checkbox input "false"
click at [614, 256] on input "Submit" at bounding box center [621, 259] width 32 height 16
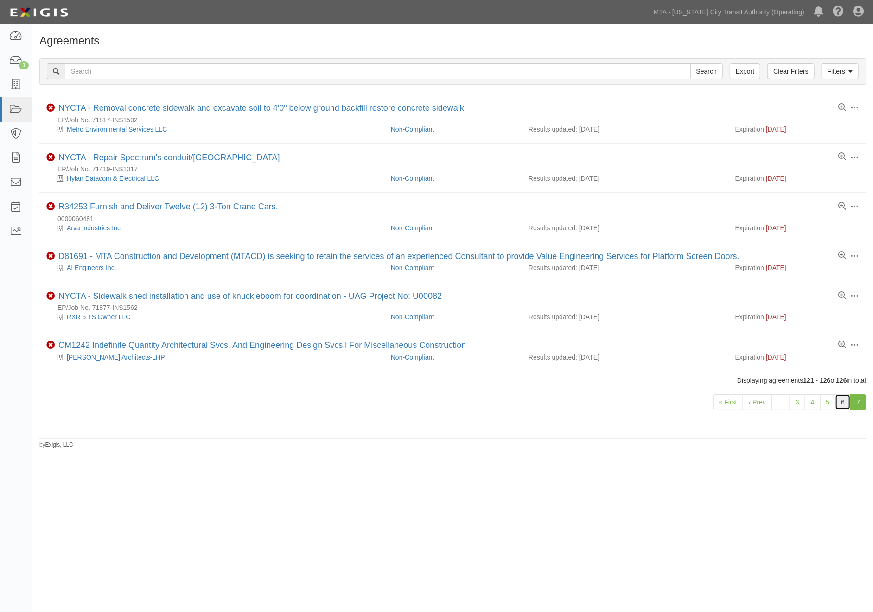
click at [842, 406] on link "6" at bounding box center [843, 402] width 16 height 16
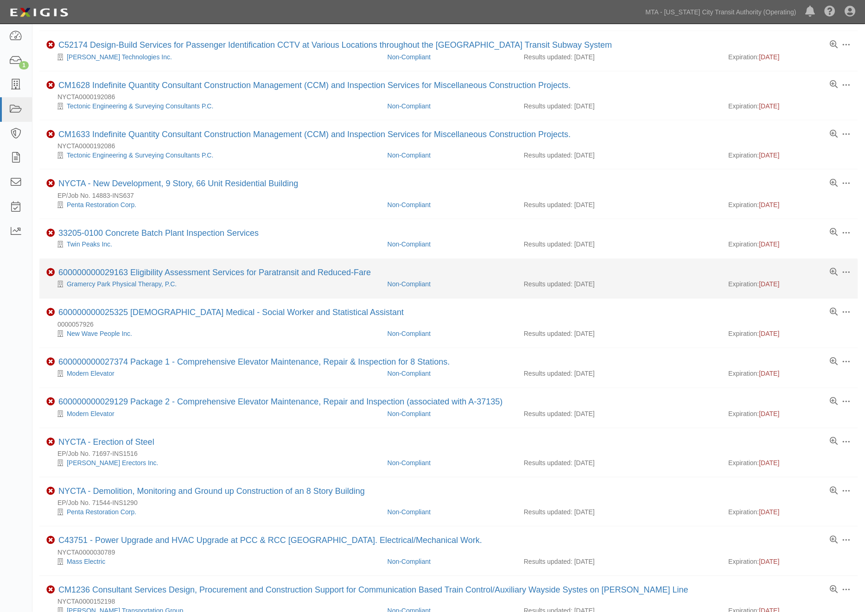
scroll to position [508, 0]
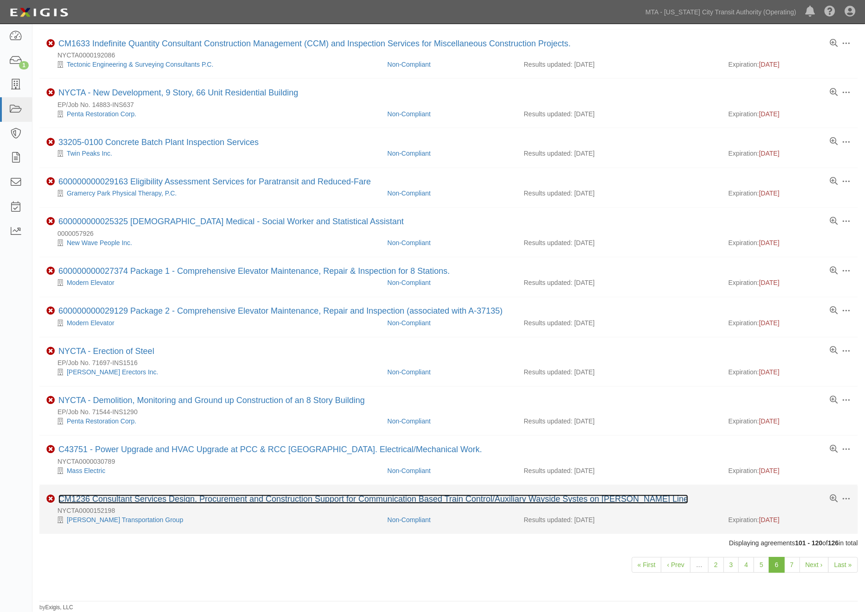
click at [224, 497] on link "CM1236 Consultant Services Design, Procurement and Construction Support for Com…" at bounding box center [373, 499] width 630 height 9
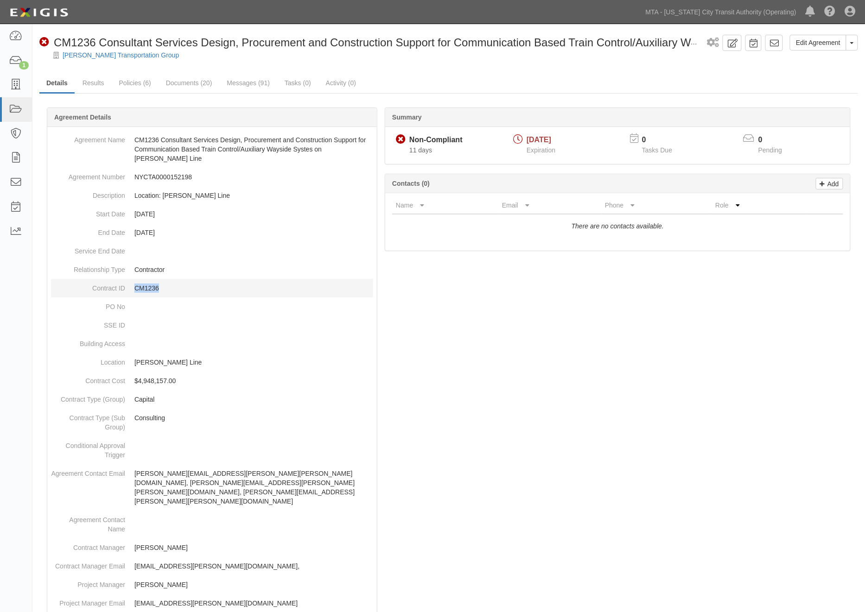
drag, startPoint x: 165, startPoint y: 279, endPoint x: 136, endPoint y: 279, distance: 29.2
click at [136, 284] on p "CM1236" at bounding box center [253, 288] width 239 height 9
copy p "CM1236"
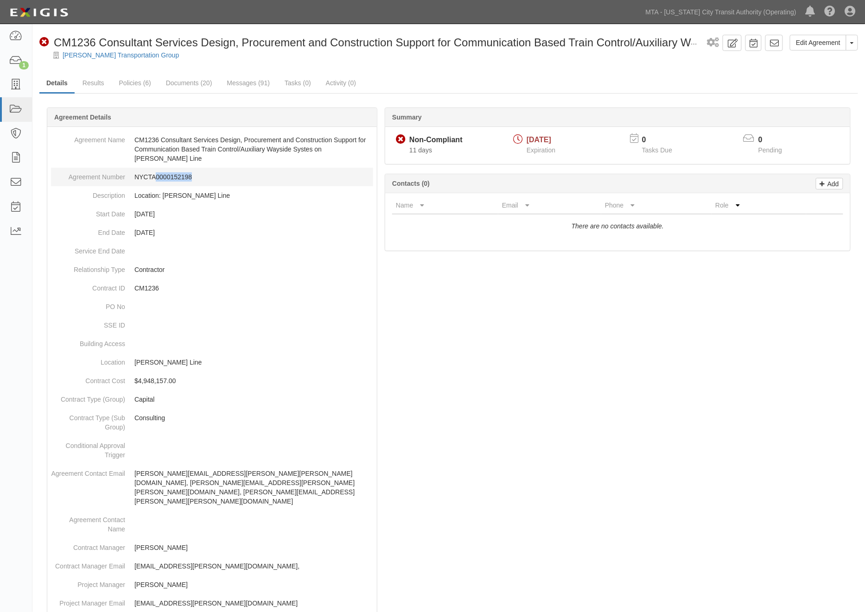
drag, startPoint x: 197, startPoint y: 164, endPoint x: 155, endPoint y: 166, distance: 42.2
click at [155, 168] on dd "NYCTA0000152198" at bounding box center [212, 177] width 322 height 19
copy dd "0000152198"
click at [191, 85] on link "Documents (20)" at bounding box center [189, 84] width 60 height 20
